Goal: Check status: Check status

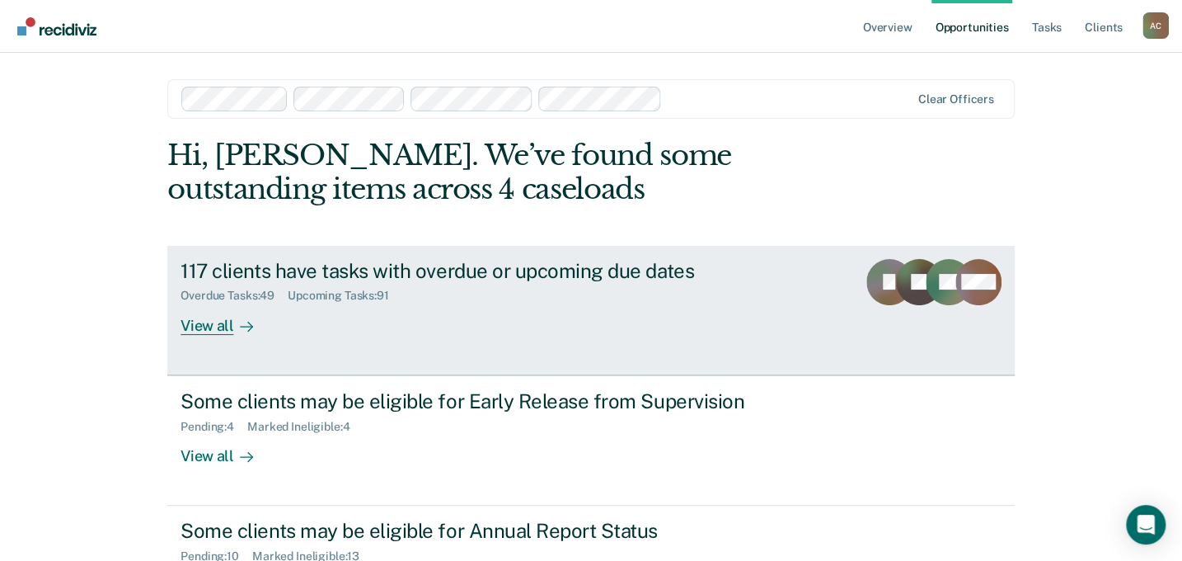
scroll to position [74, 0]
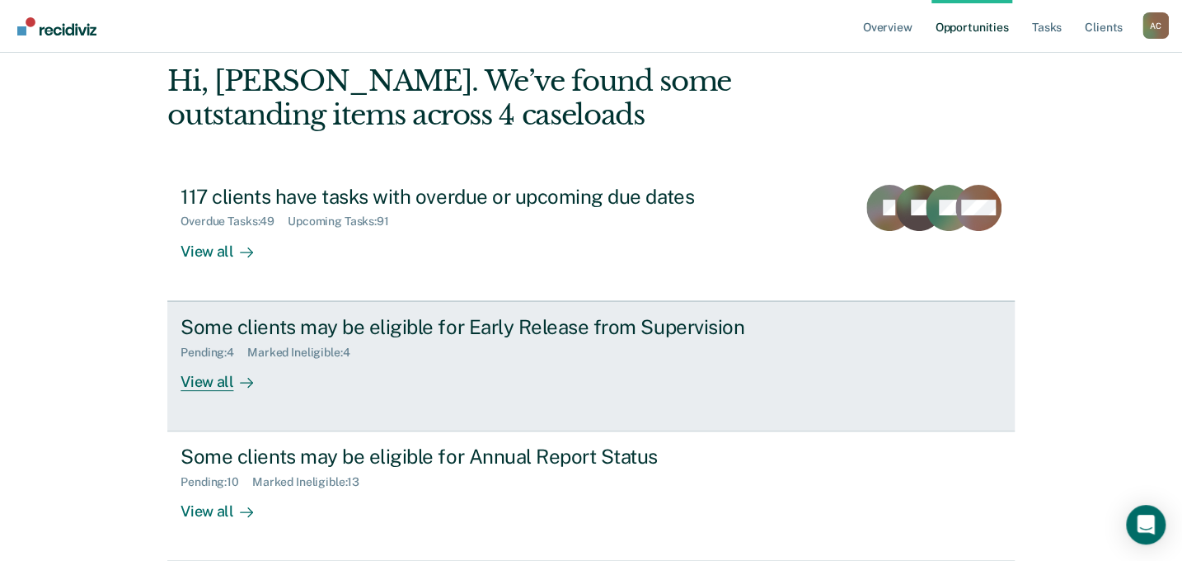
click at [455, 345] on div "Pending : 4 Marked Ineligible : 4" at bounding box center [470, 349] width 579 height 21
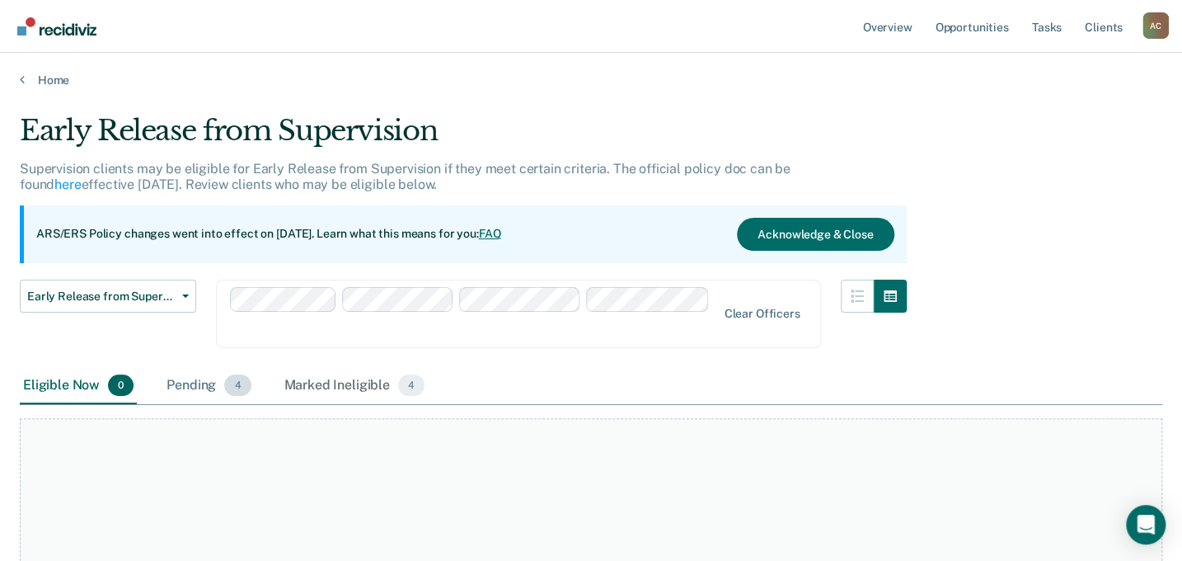
click at [199, 368] on div "Pending 4" at bounding box center [208, 386] width 91 height 36
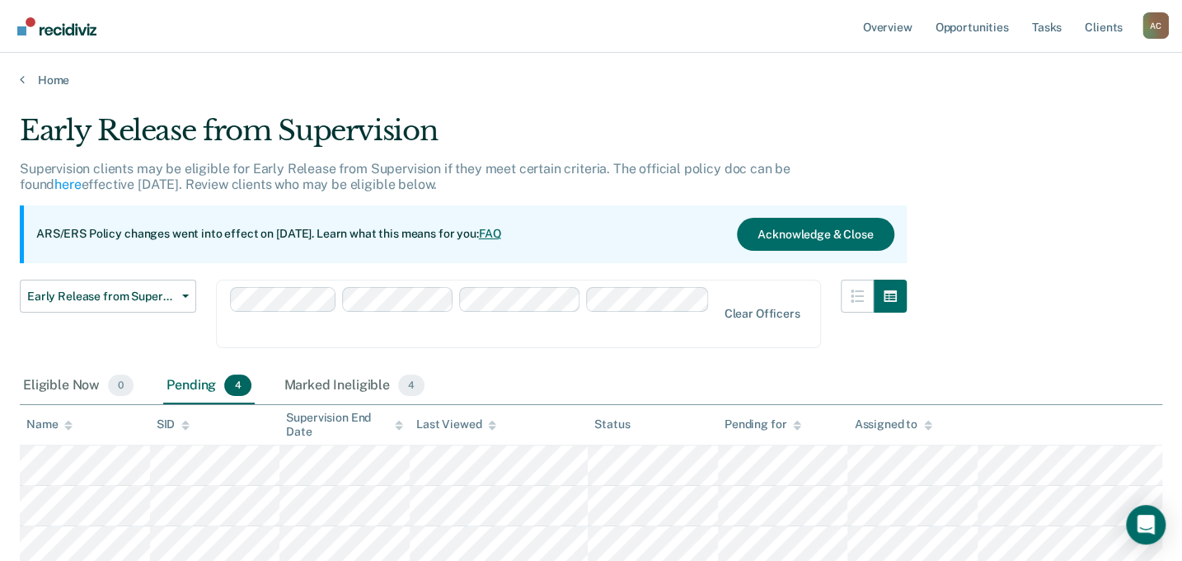
scroll to position [74, 0]
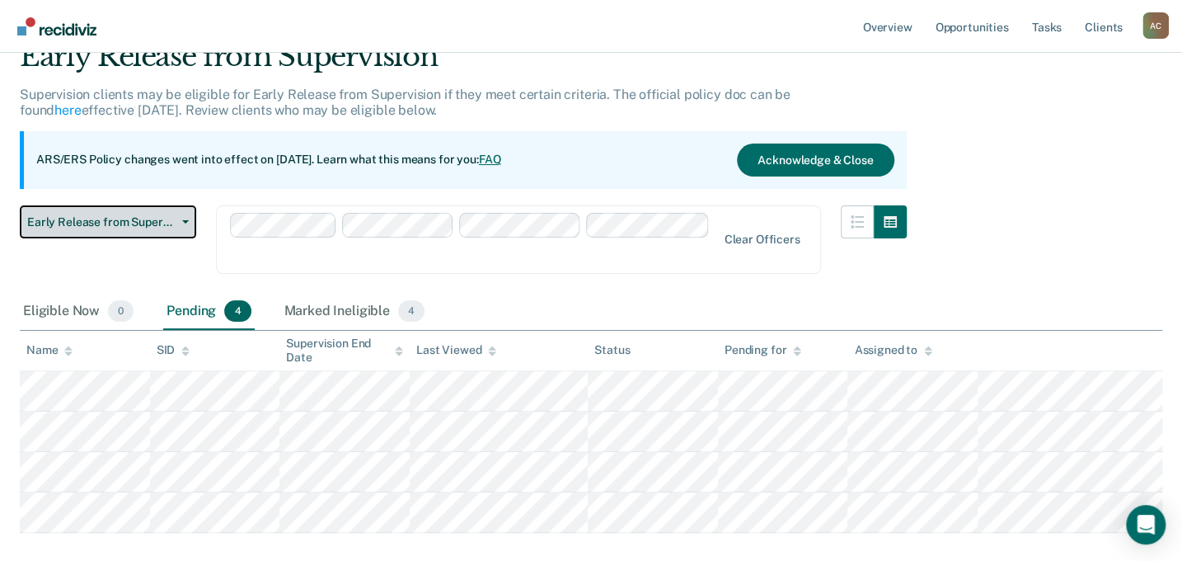
click at [184, 220] on icon "button" at bounding box center [185, 221] width 7 height 3
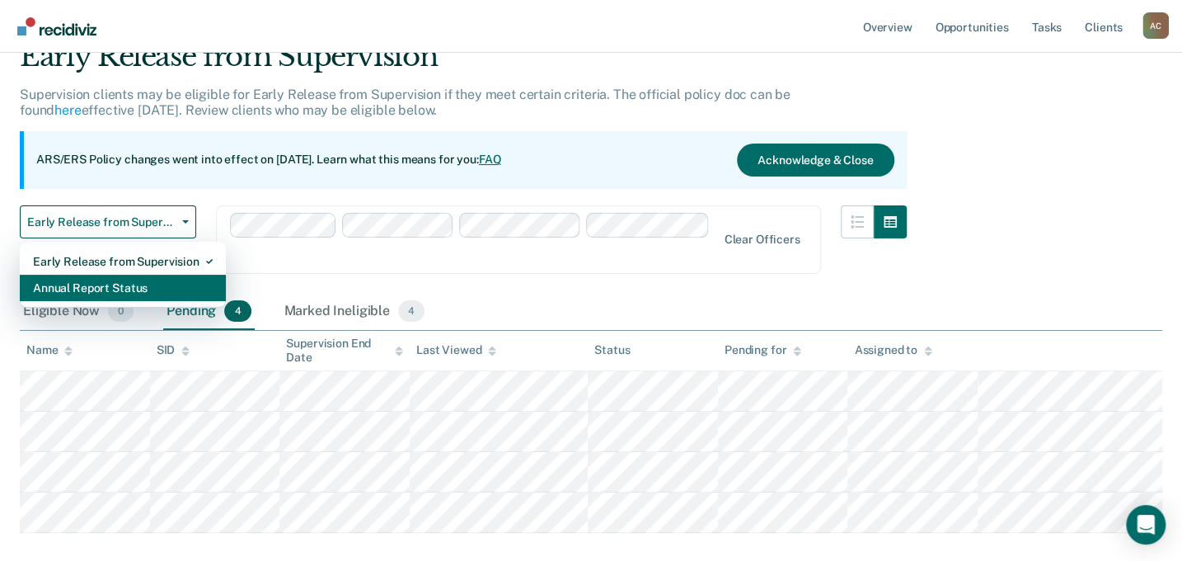
click at [152, 283] on div "Annual Report Status" at bounding box center [123, 287] width 180 height 26
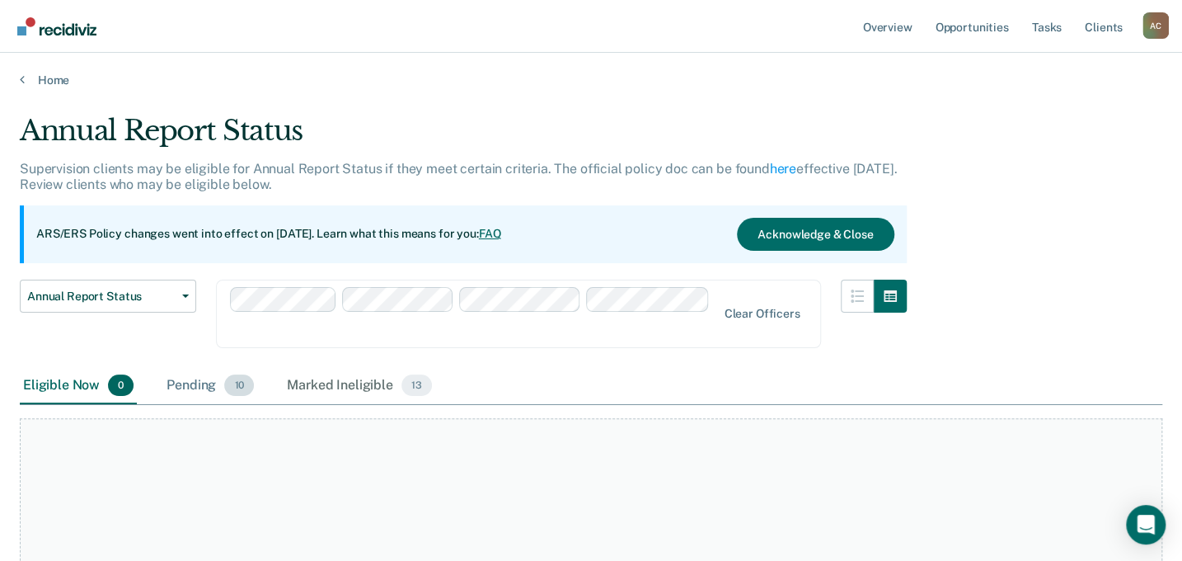
click at [199, 368] on div "Pending 10" at bounding box center [210, 386] width 94 height 36
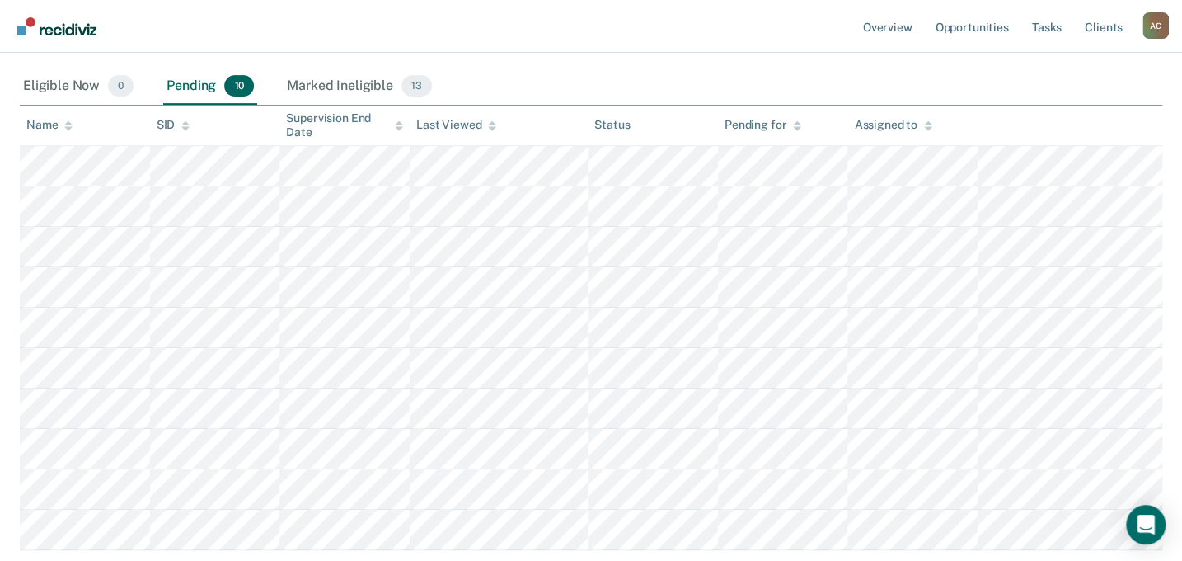
scroll to position [374, 0]
